Goal: Information Seeking & Learning: Compare options

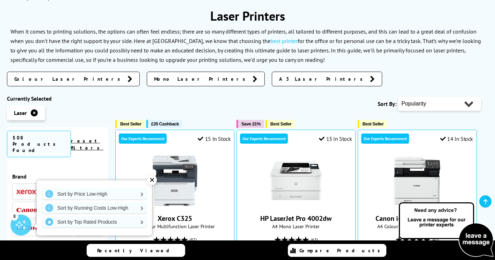
scroll to position [97, 0]
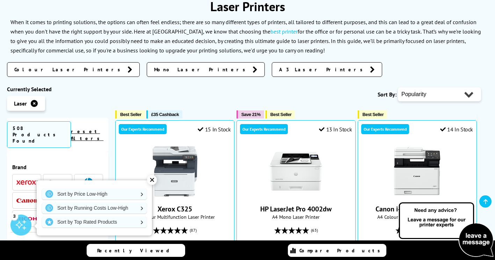
click at [61, 69] on link "Colour Laser Printers" at bounding box center [73, 69] width 133 height 15
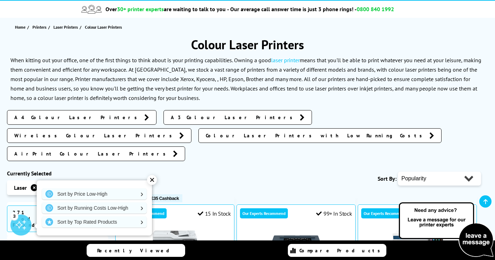
scroll to position [59, 0]
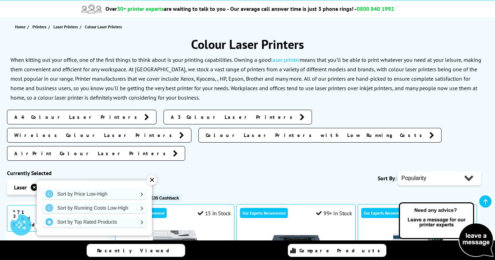
click at [152, 182] on div "✕" at bounding box center [152, 180] width 10 height 10
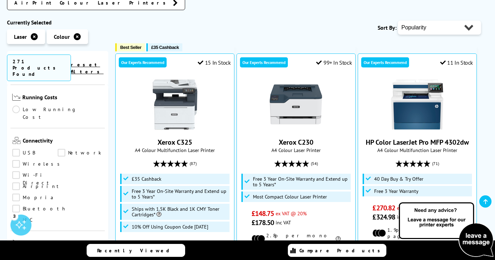
scroll to position [244, 0]
click at [19, 252] on link "Copy" at bounding box center [34, 256] width 45 height 8
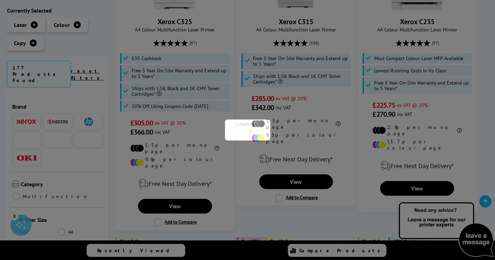
scroll to position [244, 0]
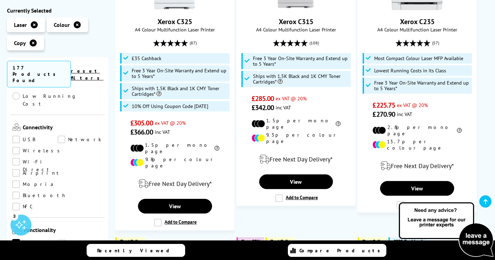
click at [59, 239] on link "Scan" at bounding box center [80, 243] width 45 height 8
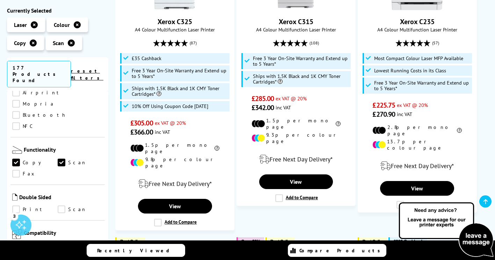
scroll to position [325, 0]
click at [15, 205] on link "Print" at bounding box center [34, 209] width 45 height 8
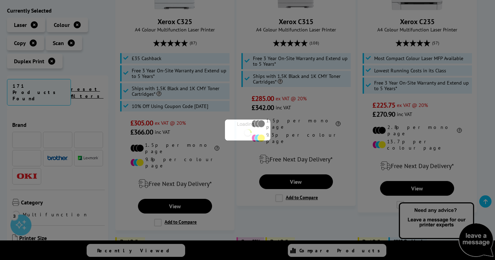
scroll to position [325, 0]
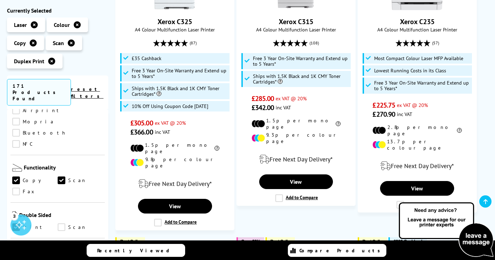
click at [61, 224] on link "Scan" at bounding box center [80, 228] width 45 height 8
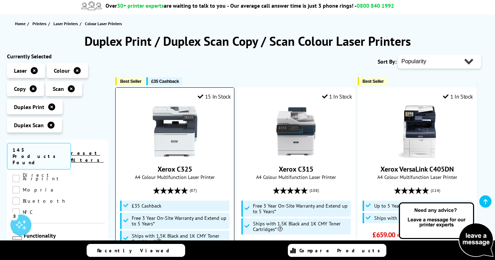
scroll to position [63, 0]
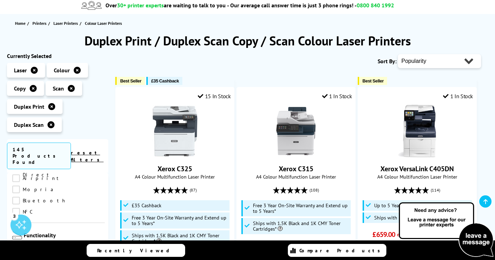
click at [416, 62] on select "Popularity Rating Price - Low to High Price - High to Low Running Costs - Low t…" at bounding box center [439, 61] width 83 height 14
select select "Rating"
click at [398, 54] on select "Popularity Rating Price - Low to High Price - High to Low Running Costs - Low t…" at bounding box center [439, 61] width 83 height 14
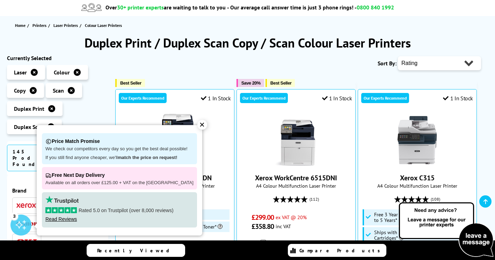
scroll to position [61, 0]
click at [197, 123] on div "✕" at bounding box center [202, 125] width 10 height 10
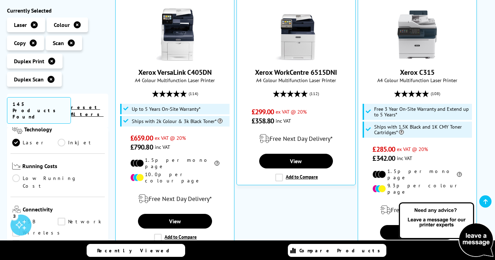
scroll to position [197, 0]
click at [15, 175] on link "Low Running Cost" at bounding box center [57, 182] width 91 height 15
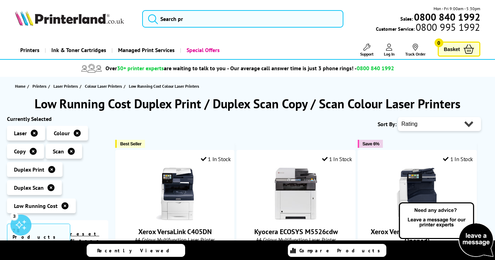
click at [432, 123] on select "Popularity Rating Price - Low to High Price - High to Low Running Costs - Low t…" at bounding box center [439, 124] width 83 height 14
select select "Price Ascending"
click at [398, 117] on select "Popularity Rating Price - Low to High Price - High to Low Running Costs - Low t…" at bounding box center [439, 124] width 83 height 14
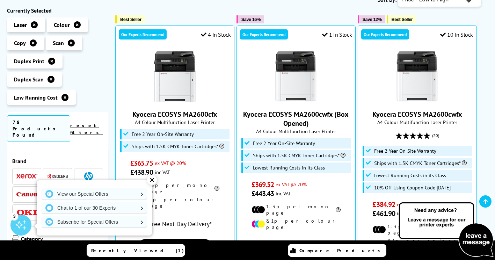
scroll to position [126, 0]
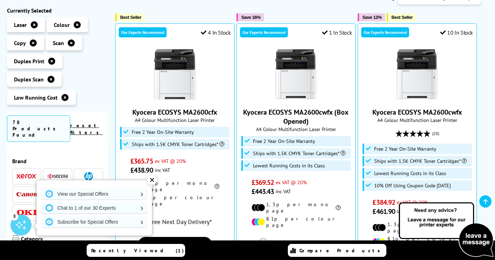
click at [153, 181] on div "✕" at bounding box center [152, 180] width 10 height 10
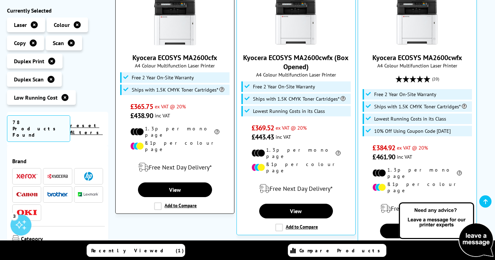
scroll to position [188, 0]
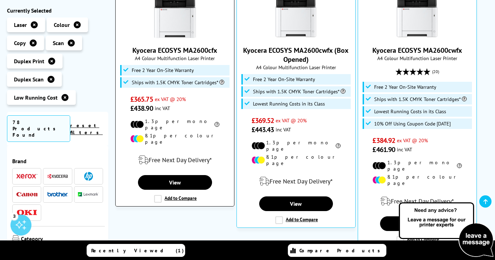
click at [159, 195] on label "Add to Compare" at bounding box center [175, 199] width 43 height 8
click at [0, 0] on input "Add to Compare" at bounding box center [0, 0] width 0 height 0
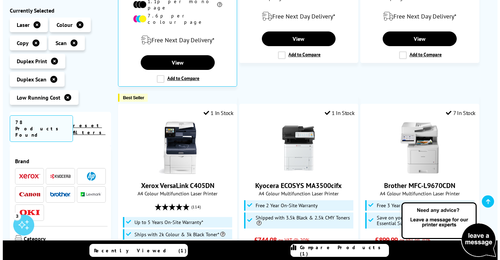
scroll to position [625, 0]
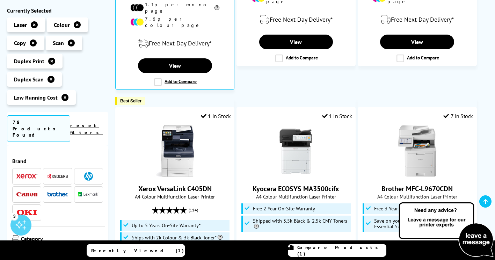
click at [294, 248] on icon at bounding box center [291, 250] width 6 height 13
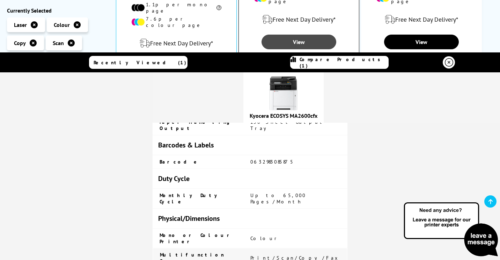
scroll to position [1464, 0]
